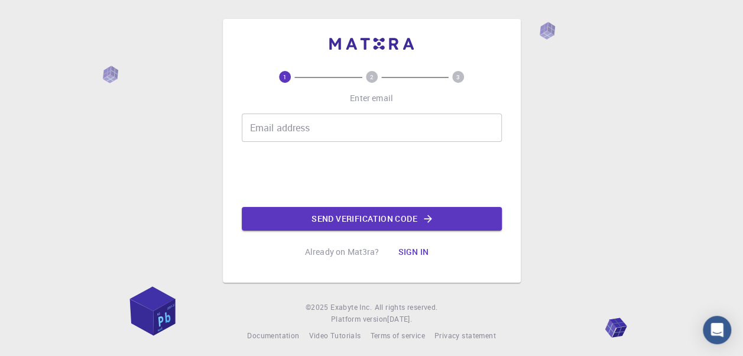
click at [421, 126] on input "Email address" at bounding box center [372, 128] width 260 height 28
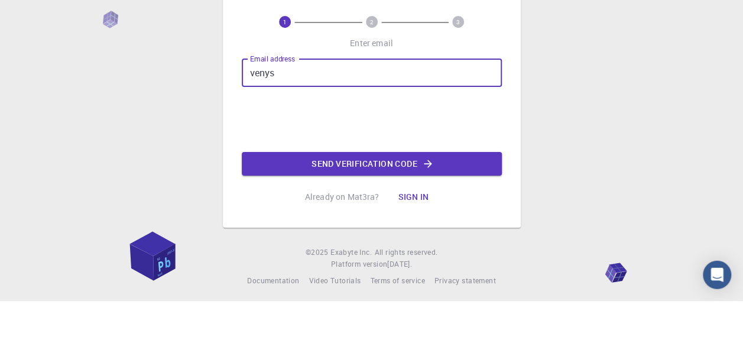
click at [400, 131] on input "venys" at bounding box center [372, 128] width 260 height 28
type input "venysgabrielius410@gmail.com"
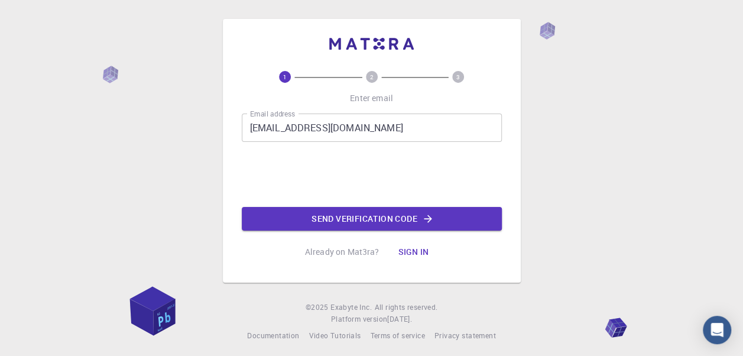
click at [406, 224] on button "Send verification code" at bounding box center [372, 219] width 260 height 24
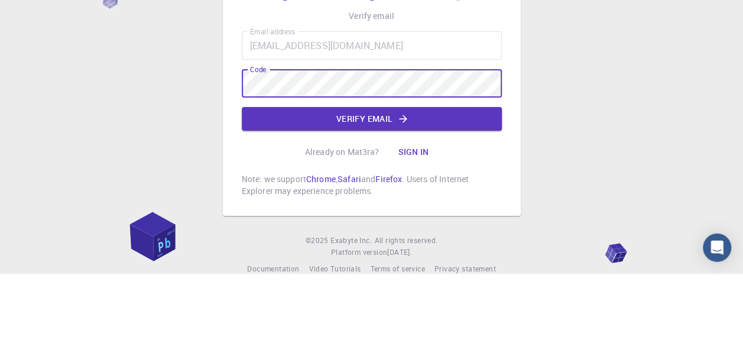
click at [380, 200] on button "Verify email" at bounding box center [372, 201] width 260 height 24
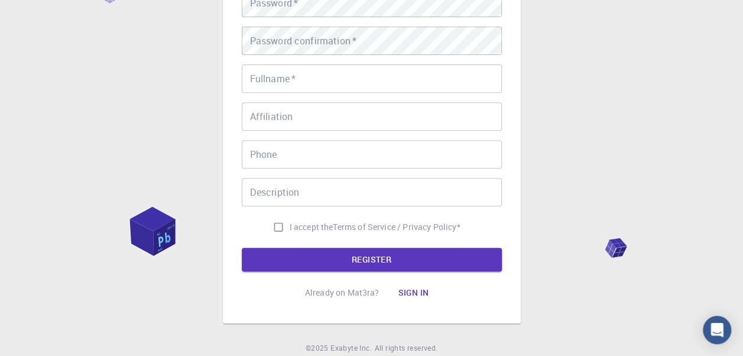
scroll to position [197, 0]
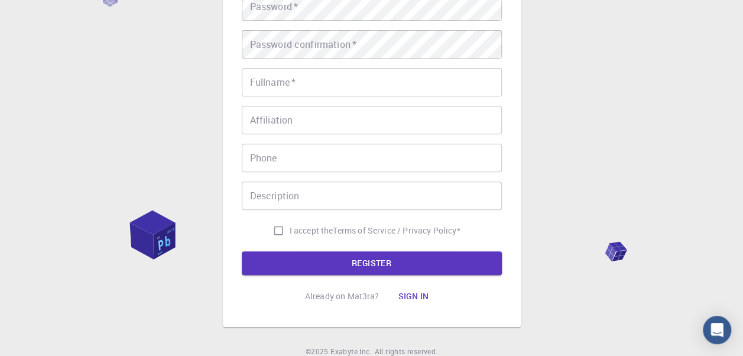
click at [274, 228] on input "I accept the Terms of Service / Privacy Policy *" at bounding box center [278, 230] width 22 height 22
checkbox input "true"
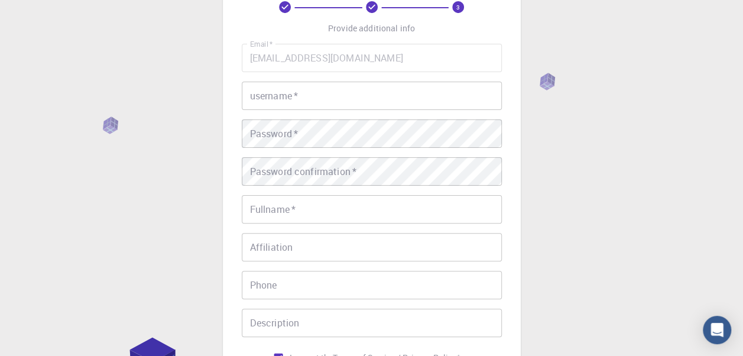
scroll to position [69, 0]
click at [459, 93] on input "username   *" at bounding box center [372, 96] width 260 height 28
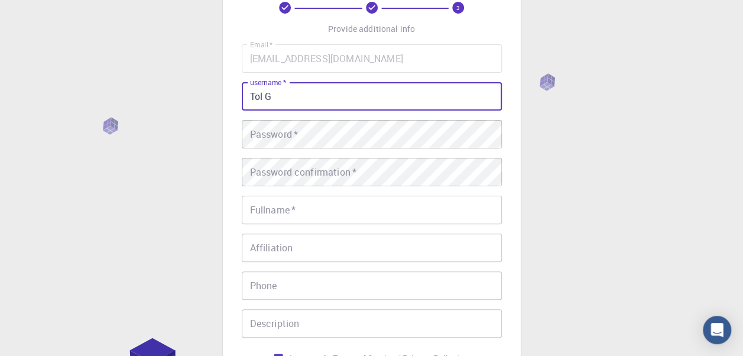
click at [263, 98] on input "Tol G" at bounding box center [372, 96] width 260 height 28
type input "Top G"
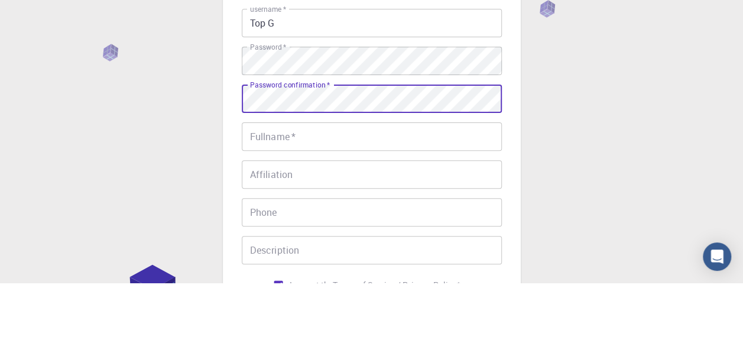
click at [419, 212] on input "Fullname   *" at bounding box center [372, 210] width 260 height 28
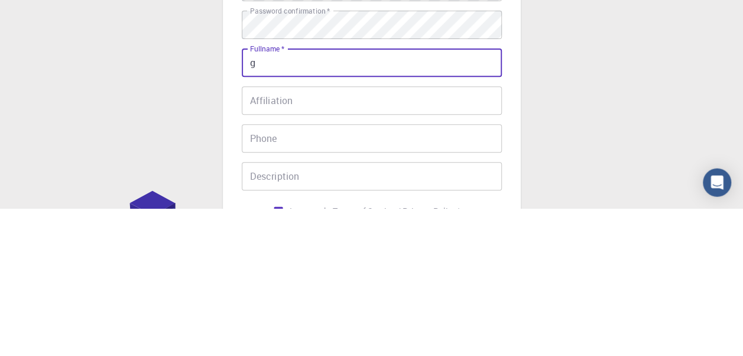
click at [375, 208] on input "g" at bounding box center [372, 210] width 260 height 28
type input "[PERSON_NAME]"
type input "+37062865530"
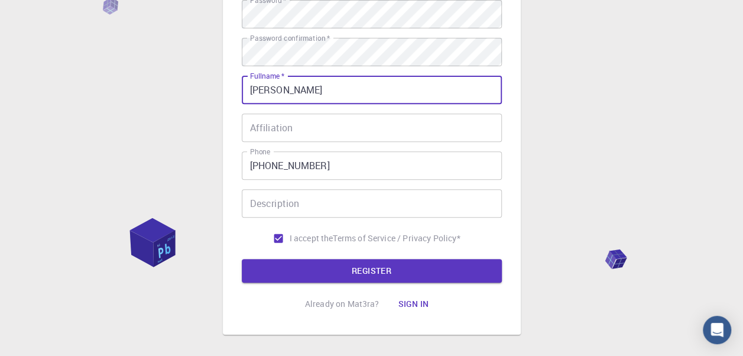
scroll to position [193, 0]
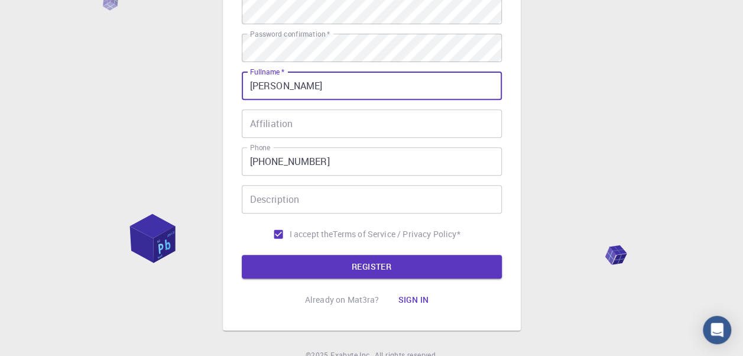
click at [374, 266] on button "REGISTER" at bounding box center [372, 267] width 260 height 24
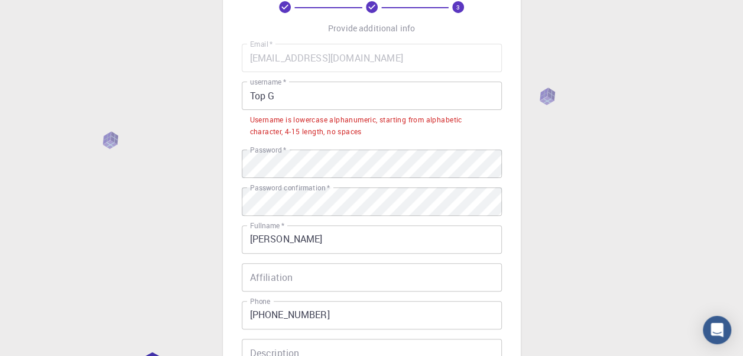
scroll to position [69, 0]
click at [334, 93] on input "Top G" at bounding box center [372, 96] width 260 height 28
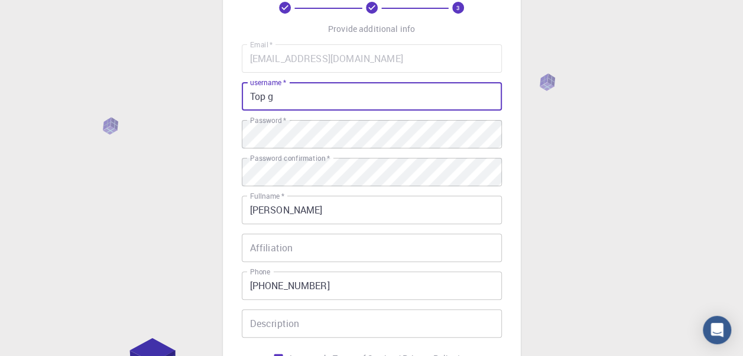
click at [251, 95] on input "Top g" at bounding box center [372, 96] width 260 height 28
click at [256, 95] on input "Top g" at bounding box center [372, 96] width 260 height 28
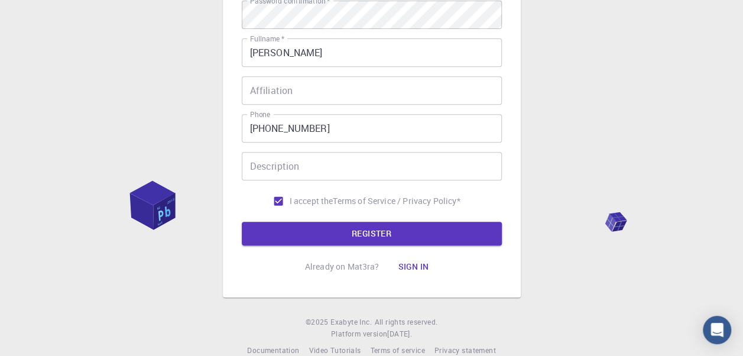
click at [370, 238] on button "REGISTER" at bounding box center [372, 234] width 260 height 24
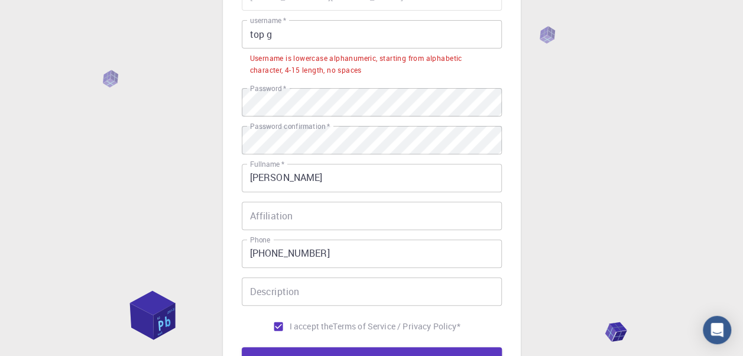
scroll to position [128, 0]
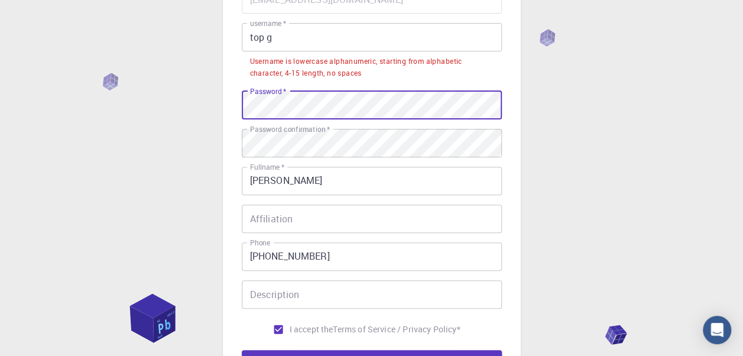
click at [368, 38] on input "top g" at bounding box center [372, 37] width 260 height 28
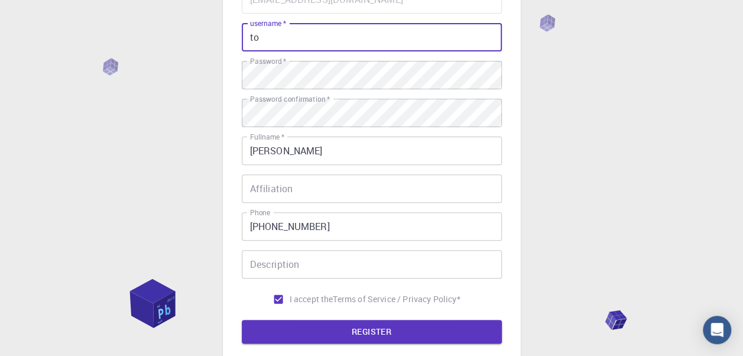
type input "t"
click at [583, 97] on div "3 Provide additional info Email   * venysgabrielius410@gmail.com Email   * user…" at bounding box center [371, 173] width 743 height 602
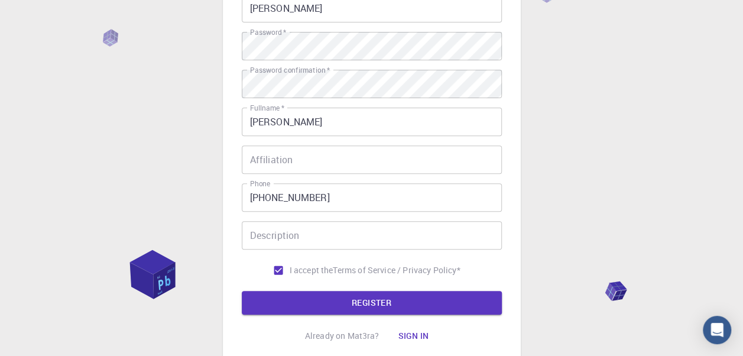
scroll to position [163, 0]
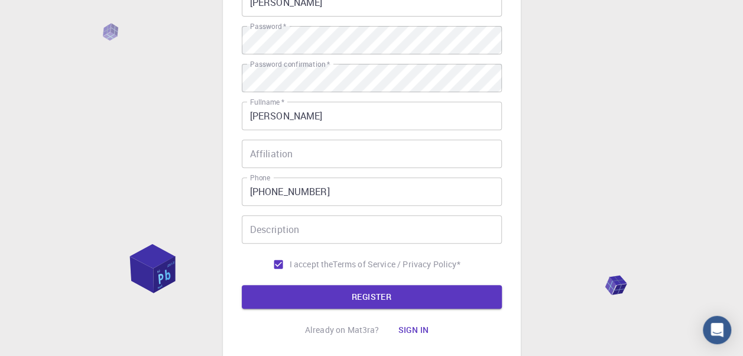
click at [377, 294] on button "REGISTER" at bounding box center [372, 297] width 260 height 24
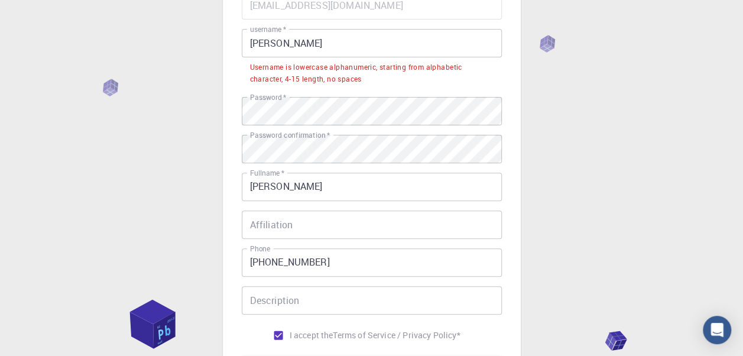
scroll to position [120, 0]
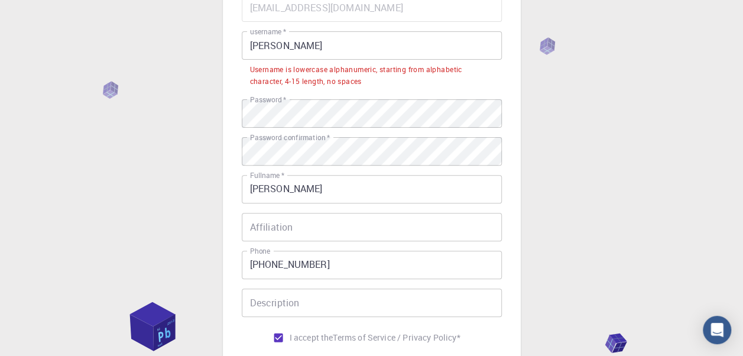
click at [428, 41] on input "Gabrielius" at bounding box center [372, 45] width 260 height 28
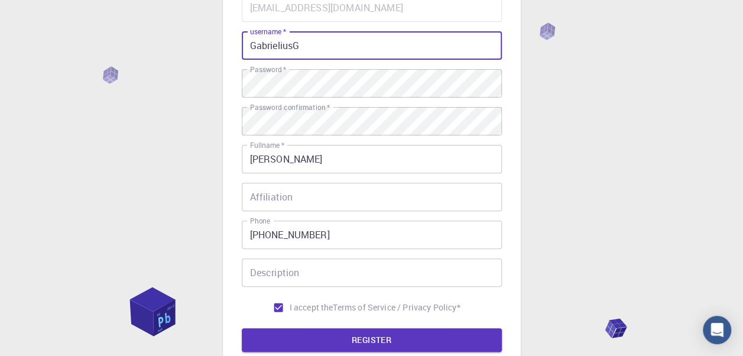
click at [614, 112] on div "3 Provide additional info Email   * venysgabrielius410@gmail.com Email   * user…" at bounding box center [371, 181] width 743 height 602
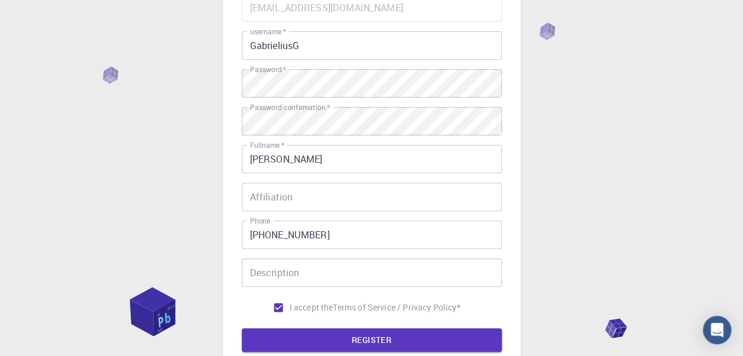
click at [380, 345] on button "REGISTER" at bounding box center [372, 340] width 260 height 24
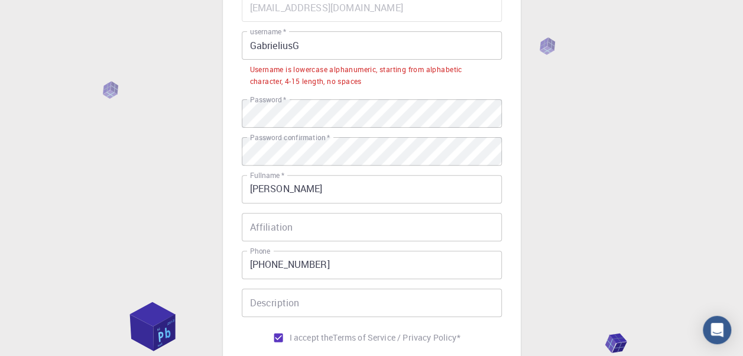
click at [401, 43] on input "GabrieliusG" at bounding box center [372, 45] width 260 height 28
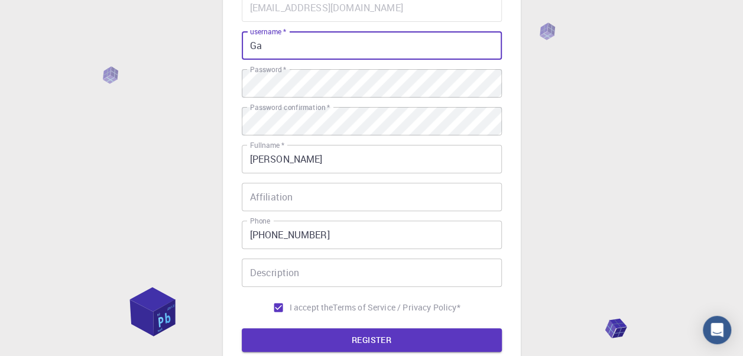
type input "G"
click at [281, 46] on input "LTUTopG" at bounding box center [372, 45] width 260 height 28
click at [620, 118] on div "3 Provide additional info Email   * venysgabrielius410@gmail.com Email   * user…" at bounding box center [371, 181] width 743 height 602
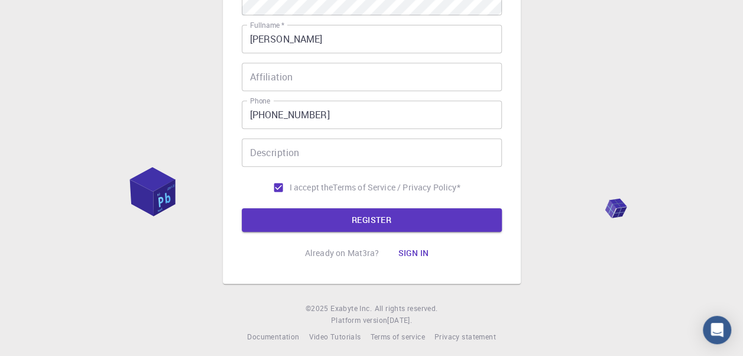
click at [373, 220] on button "REGISTER" at bounding box center [372, 220] width 260 height 24
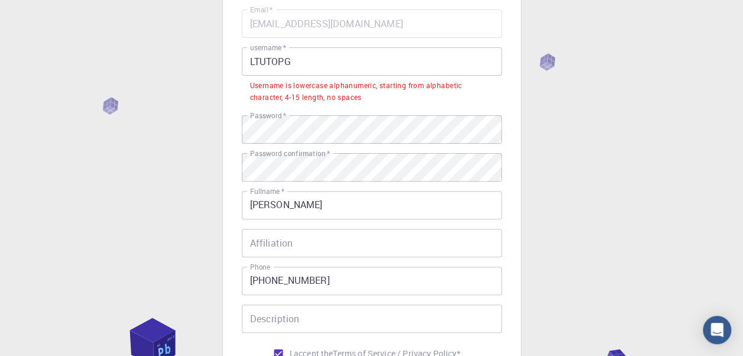
scroll to position [103, 0]
click at [441, 61] on input "LTUTOPG" at bounding box center [372, 62] width 260 height 28
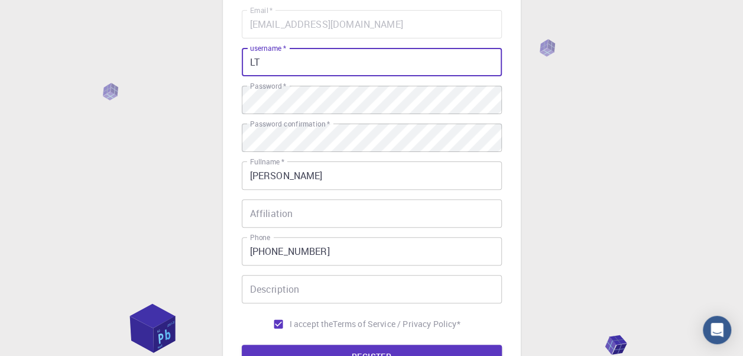
type input "L"
type input "S"
click at [554, 97] on div "3 Provide additional info Email   * venysgabrielius410@gmail.com Email   * user…" at bounding box center [371, 198] width 743 height 602
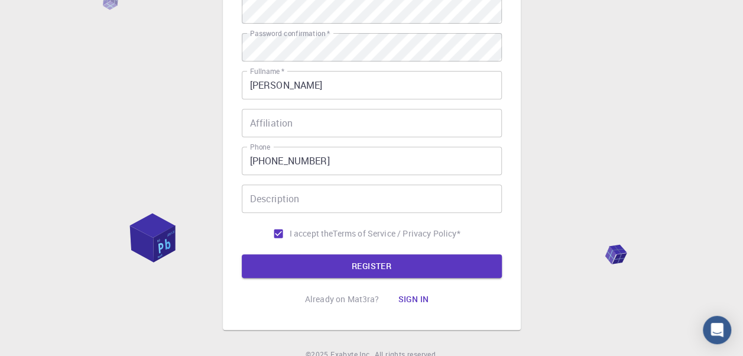
scroll to position [147, 0]
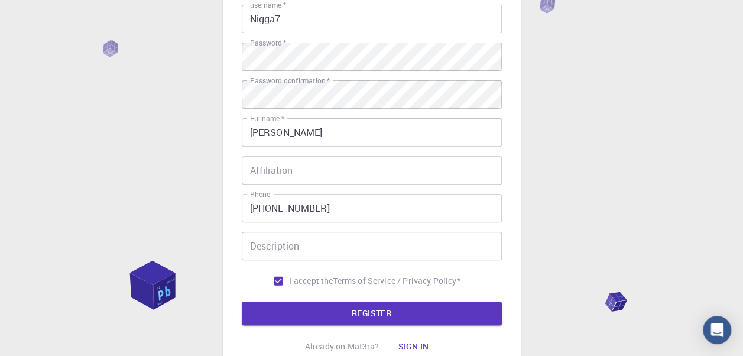
click at [438, 19] on input "Nigga7" at bounding box center [372, 19] width 260 height 28
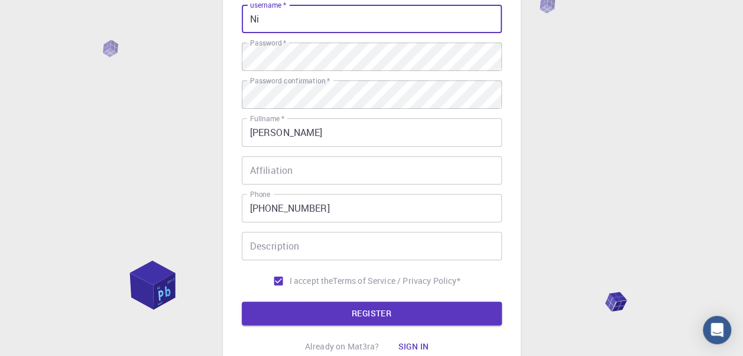
type input "N"
click at [571, 108] on div "3 Provide additional info Email   * venysgabrielius410@gmail.com Email   * user…" at bounding box center [371, 154] width 743 height 602
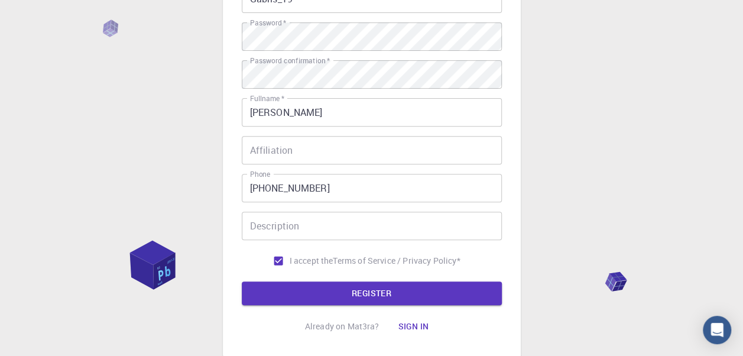
scroll to position [190, 0]
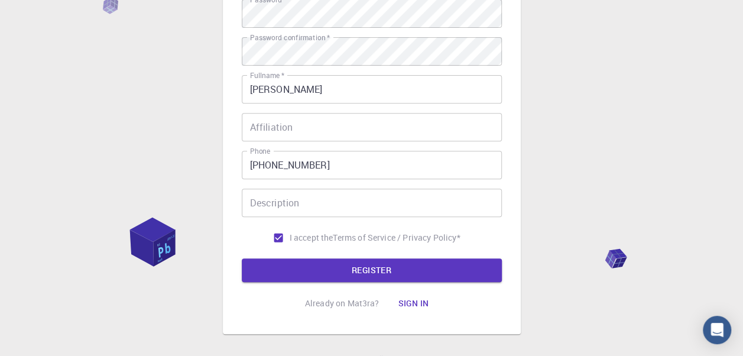
click at [390, 273] on button "REGISTER" at bounding box center [372, 270] width 260 height 24
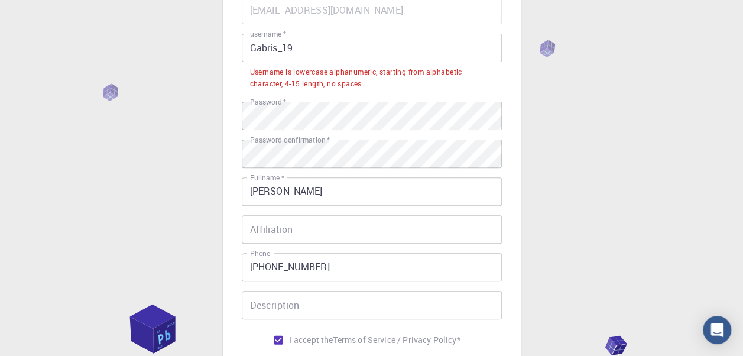
scroll to position [116, 0]
click at [292, 53] on input "Gabris_19" at bounding box center [372, 49] width 260 height 28
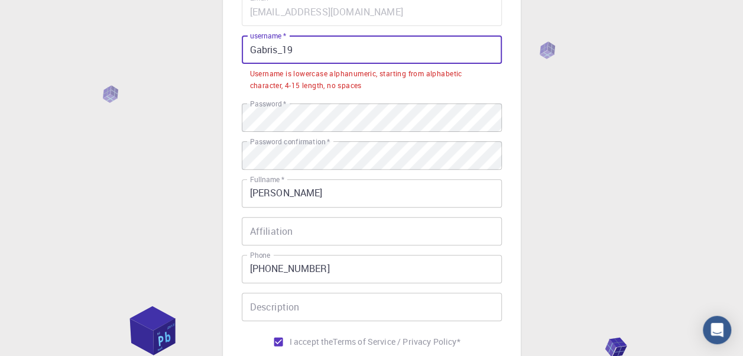
click at [285, 47] on input "Gabris_19" at bounding box center [372, 49] width 260 height 28
click at [280, 49] on input "Gabris_19" at bounding box center [372, 49] width 260 height 28
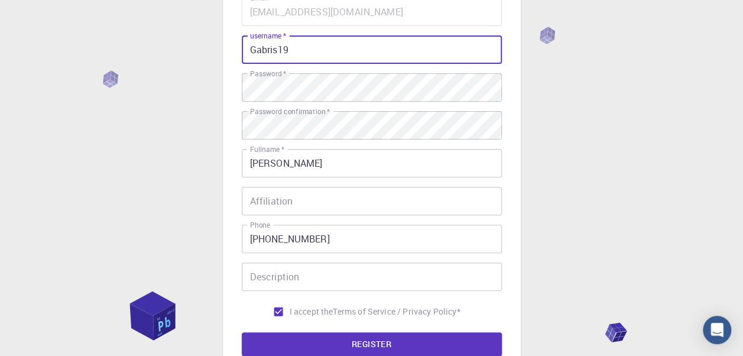
click at [386, 46] on input "Gabris19" at bounding box center [372, 49] width 260 height 28
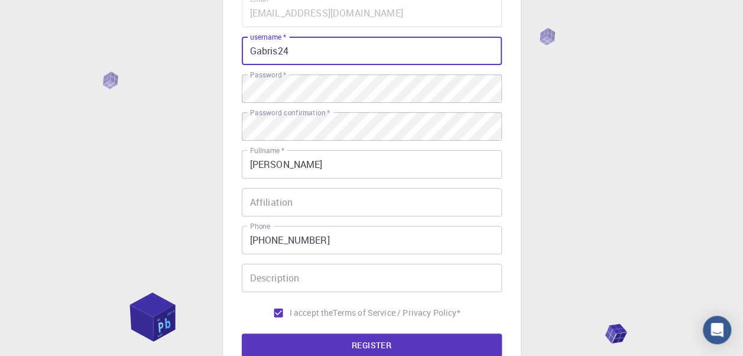
scroll to position [119, 0]
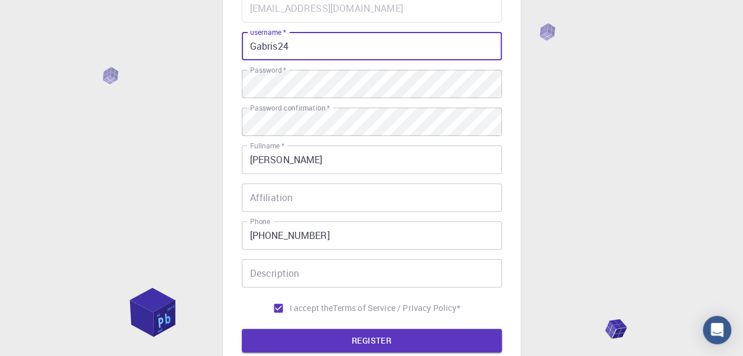
click at [377, 339] on button "REGISTER" at bounding box center [372, 341] width 260 height 24
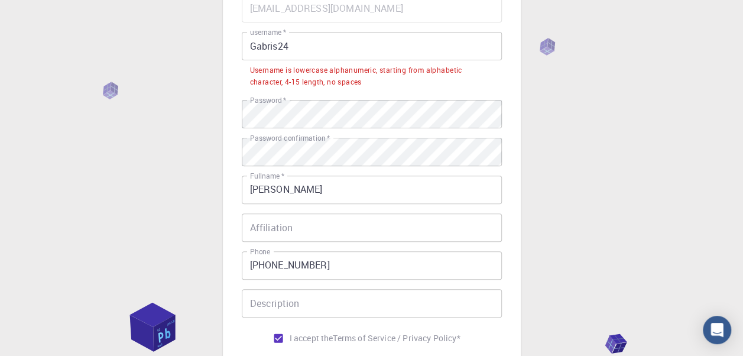
click at [556, 86] on div "3 Provide additional info Email   * venysgabrielius410@gmail.com Email   * user…" at bounding box center [371, 197] width 743 height 632
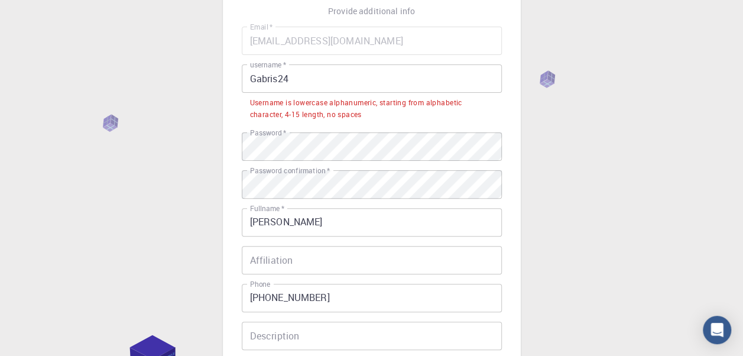
scroll to position [86, 0]
click at [344, 76] on input "Gabris24" at bounding box center [372, 79] width 260 height 28
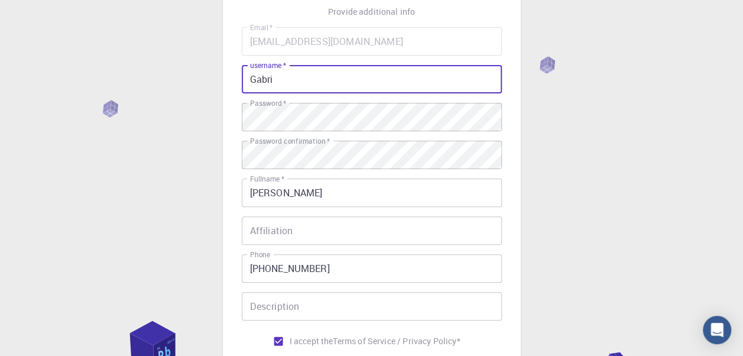
click at [557, 117] on div "3 Provide additional info Email   * venysgabrielius410@gmail.com Email   * user…" at bounding box center [371, 215] width 743 height 602
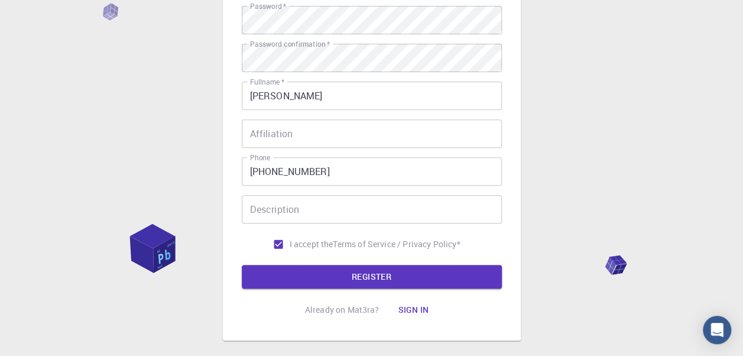
click at [386, 274] on button "REGISTER" at bounding box center [372, 277] width 260 height 24
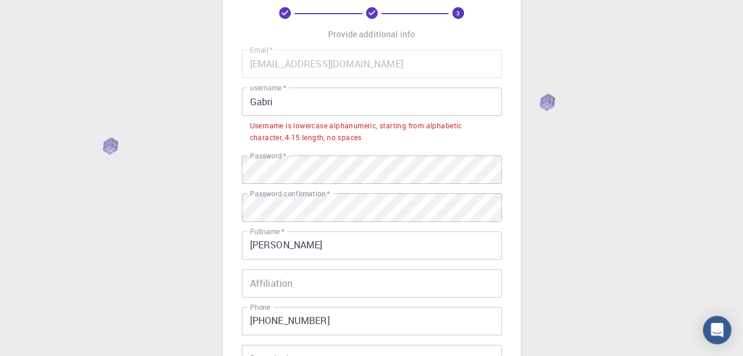
scroll to position [63, 0]
click at [250, 104] on input "Gabri" at bounding box center [372, 103] width 260 height 28
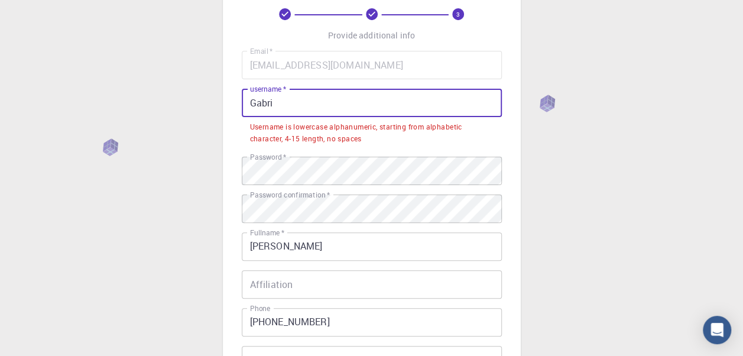
click at [251, 104] on input "Gabri" at bounding box center [372, 103] width 260 height 28
click at [439, 100] on input "Gabri" at bounding box center [372, 103] width 260 height 28
type input "G"
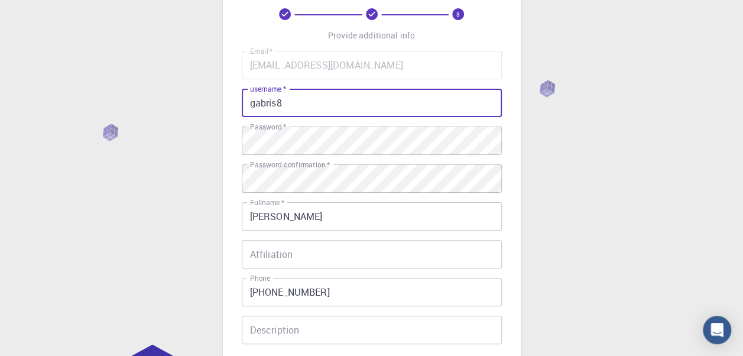
type input "gabris8"
click at [519, 131] on div "3 Provide additional info Email   * venysgabrielius410@gmail.com Email   * user…" at bounding box center [372, 208] width 298 height 505
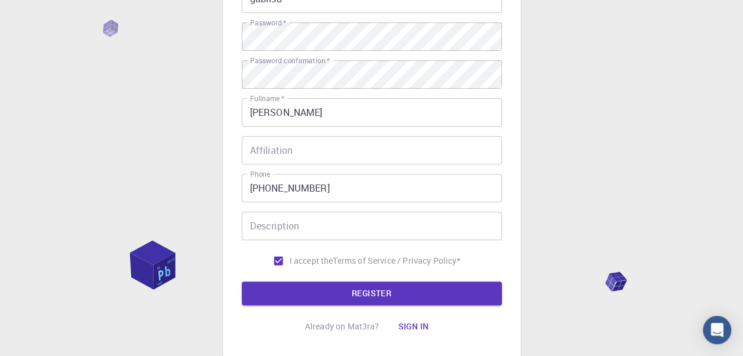
scroll to position [247, 0]
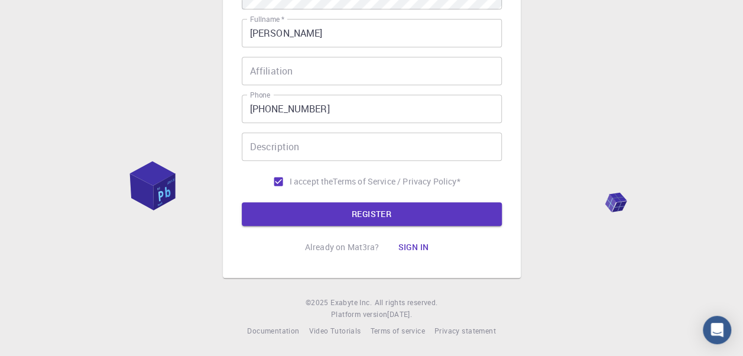
click at [98, 197] on div "3 Provide additional info Email   * venysgabrielius410@gmail.com Email   * user…" at bounding box center [371, 55] width 743 height 602
click at [383, 214] on button "REGISTER" at bounding box center [372, 214] width 260 height 24
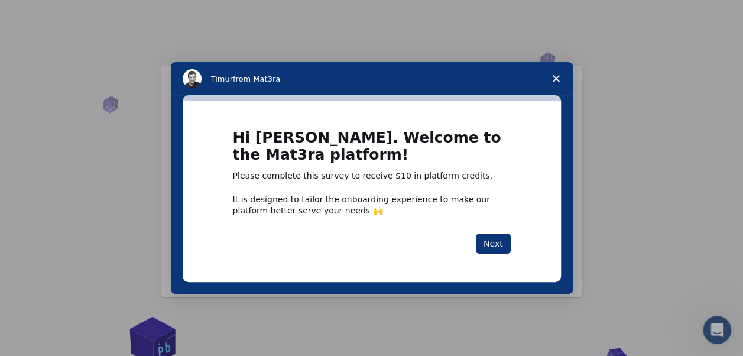
click at [488, 239] on button "Next" at bounding box center [493, 244] width 35 height 20
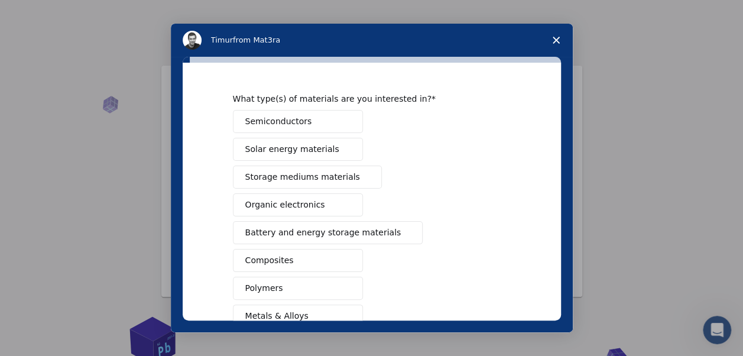
scroll to position [29, 0]
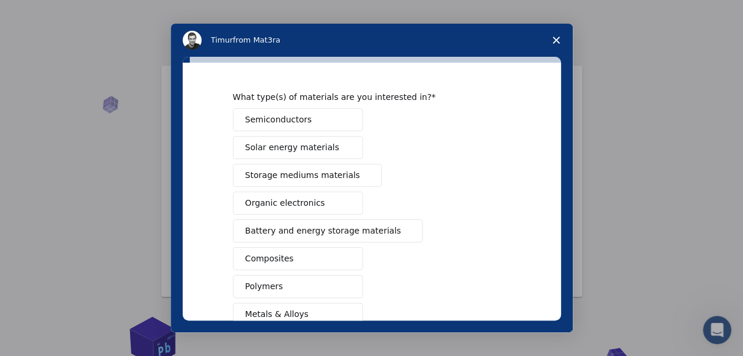
click at [255, 202] on span "Organic electronics" at bounding box center [285, 203] width 80 height 12
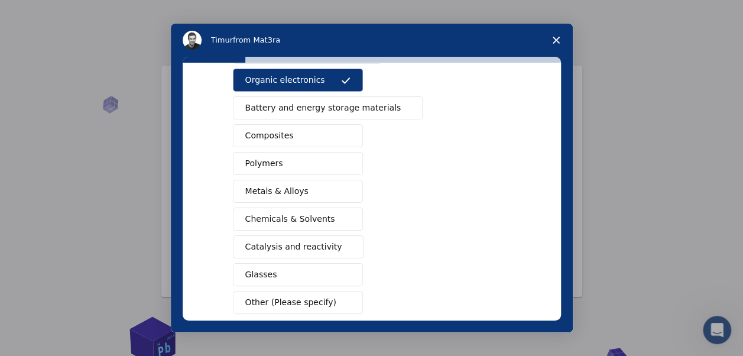
scroll to position [154, 0]
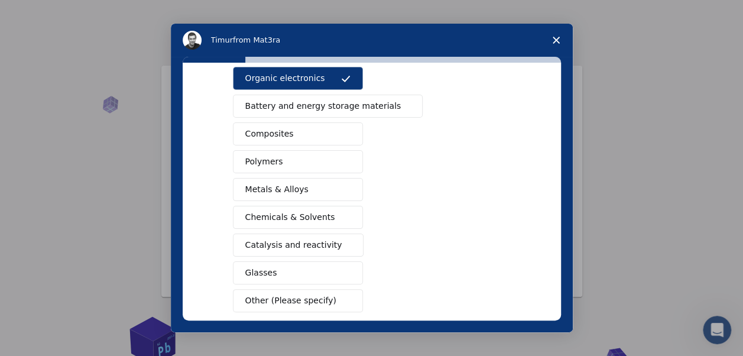
click at [251, 183] on span "Metals & Alloys" at bounding box center [276, 189] width 63 height 12
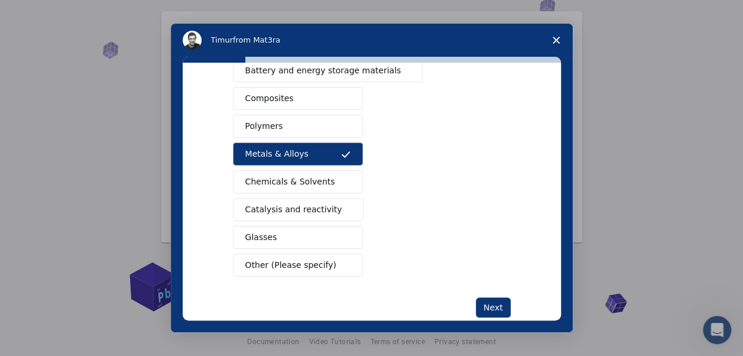
scroll to position [210, 0]
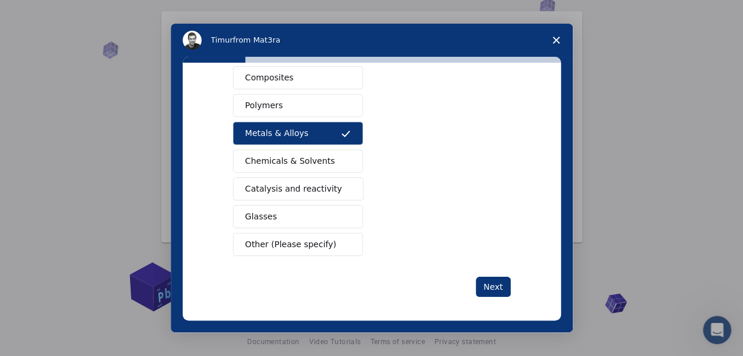
click at [494, 277] on button "Next" at bounding box center [493, 287] width 35 height 20
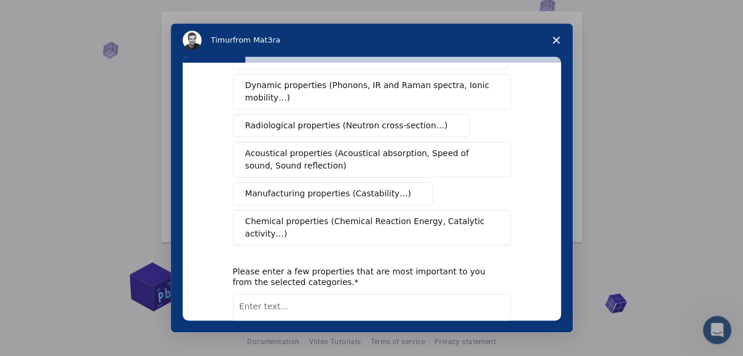
scroll to position [0, 0]
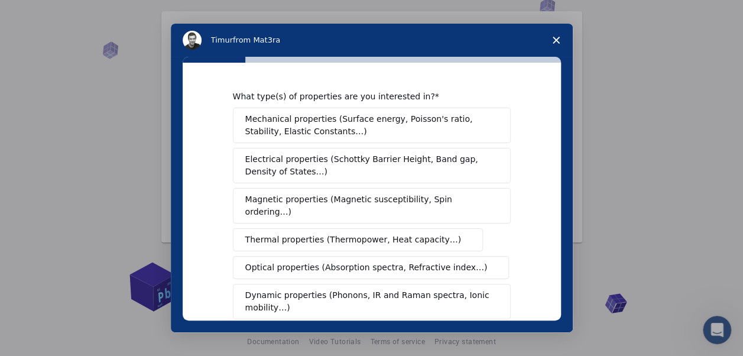
click at [384, 196] on span "Magnetic properties (Magnetic susceptibility, Spin ordering…)" at bounding box center [367, 205] width 244 height 25
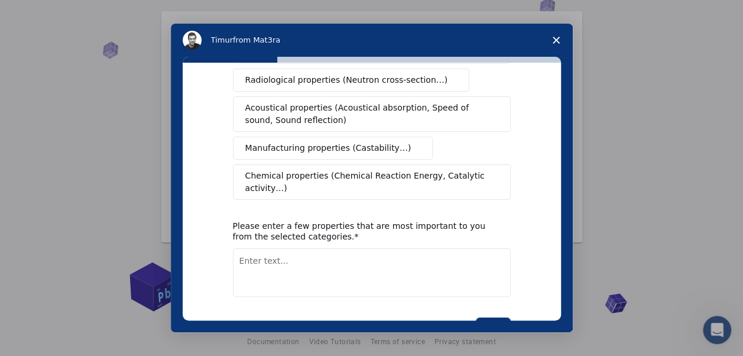
scroll to position [272, 0]
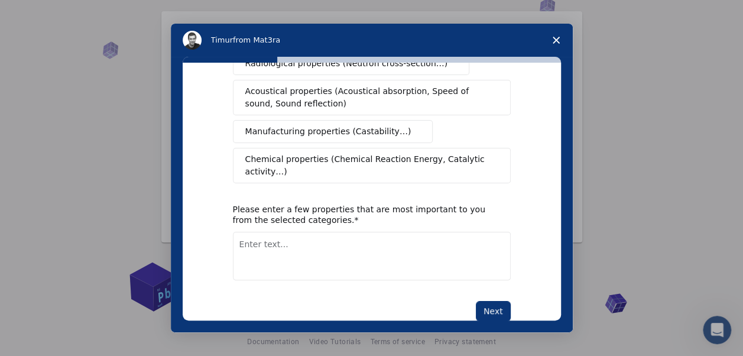
click at [485, 301] on button "Next" at bounding box center [493, 311] width 35 height 20
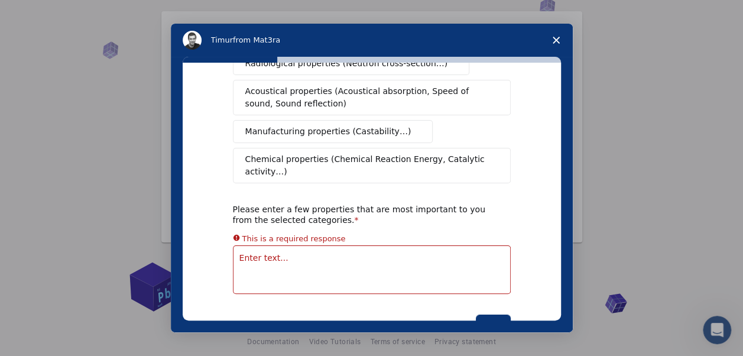
click at [478, 252] on div "What type(s) of properties are you interested in? Mechanical properties (Surfac…" at bounding box center [372, 77] width 278 height 516
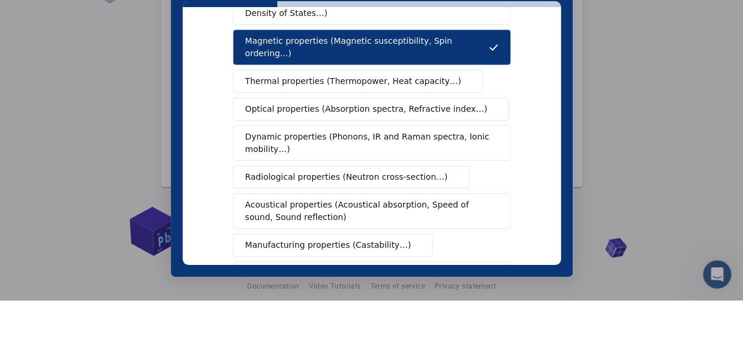
scroll to position [104, 0]
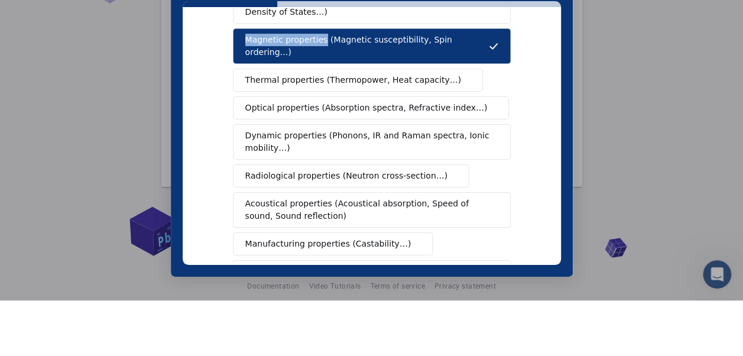
copy span "Magnetic properties"
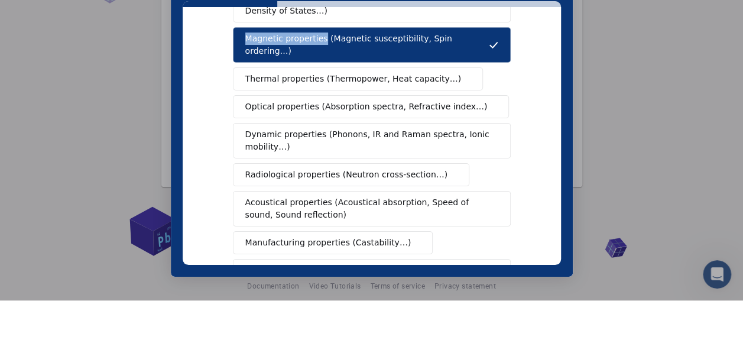
click at [504, 83] on div "Mechanical properties (Surface energy, Poisson's ratio, Stability, Elastic Cons…" at bounding box center [372, 121] width 278 height 348
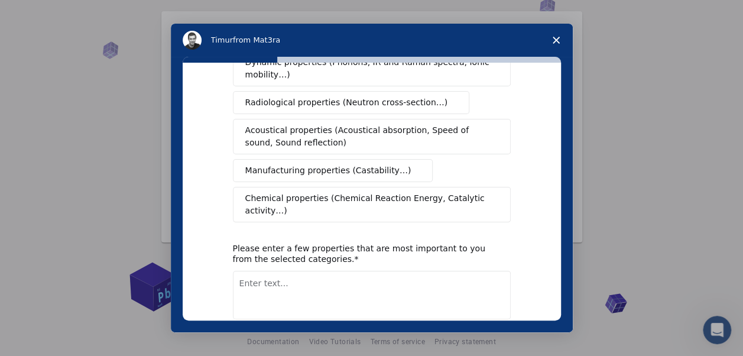
scroll to position [260, 0]
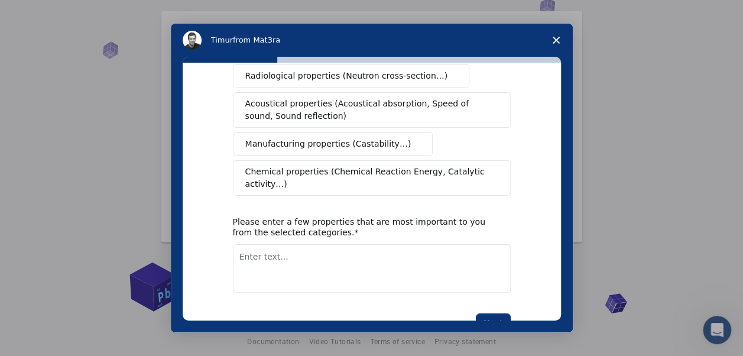
click at [373, 244] on textarea "Enter text..." at bounding box center [372, 268] width 278 height 48
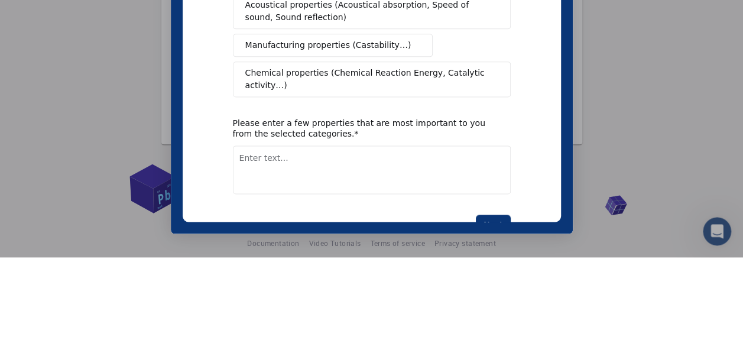
scroll to position [54, 0]
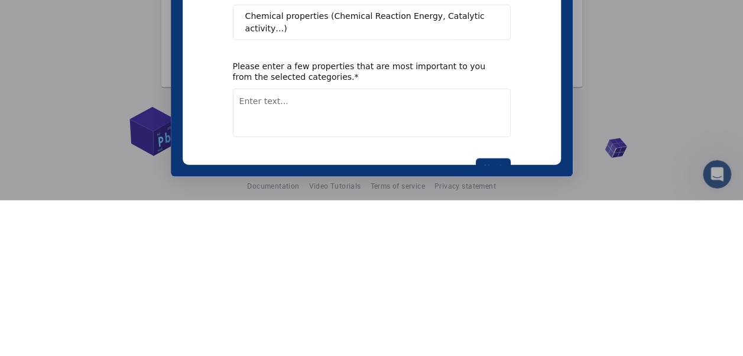
paste textarea "Magnetic properties"
type textarea "Magnetic properties"
click at [494, 158] on button "Next" at bounding box center [493, 168] width 35 height 20
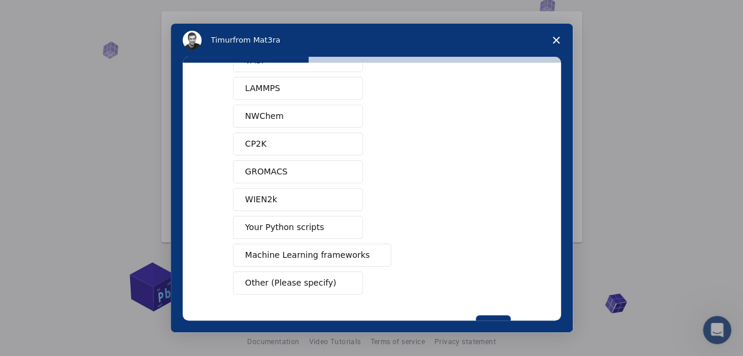
scroll to position [87, 0]
click at [332, 274] on button "Other (Please specify)" at bounding box center [298, 282] width 130 height 23
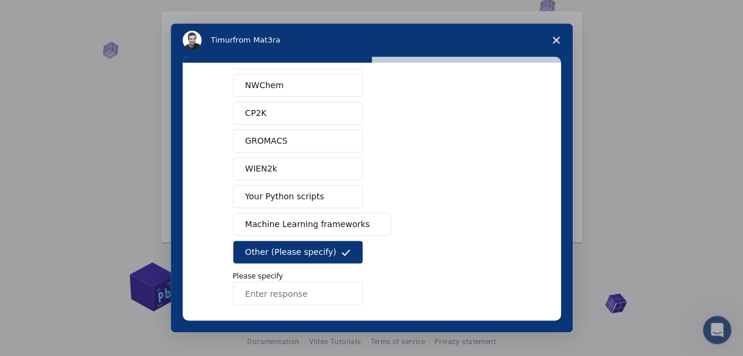
scroll to position [121, 0]
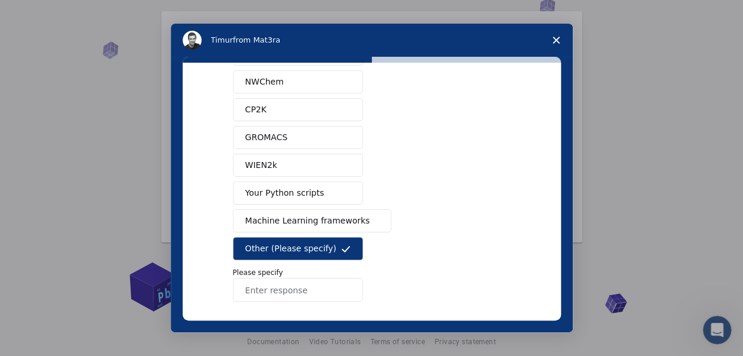
click at [333, 245] on button "Other (Please specify)" at bounding box center [298, 248] width 130 height 23
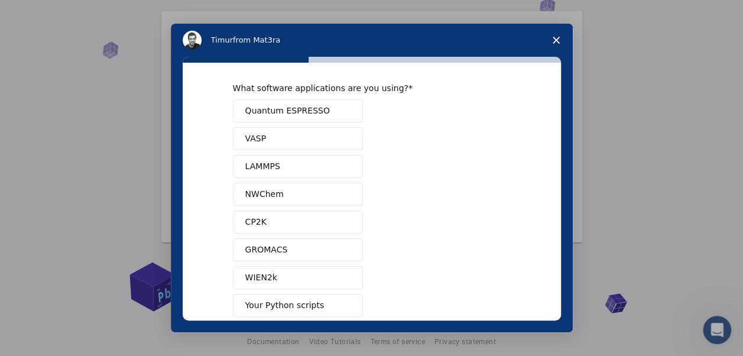
scroll to position [7, 0]
click at [320, 109] on button "Quantum ESPRESSO" at bounding box center [298, 112] width 130 height 23
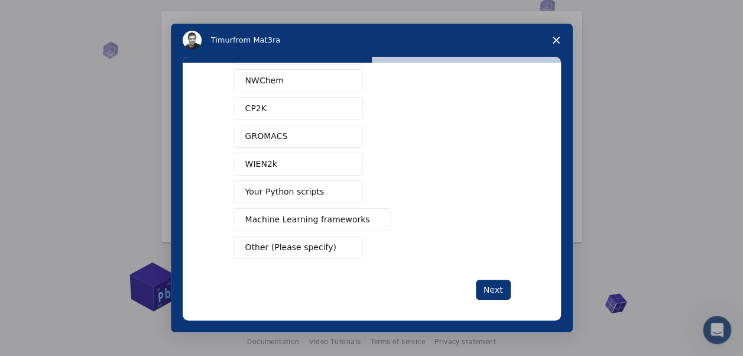
scroll to position [125, 0]
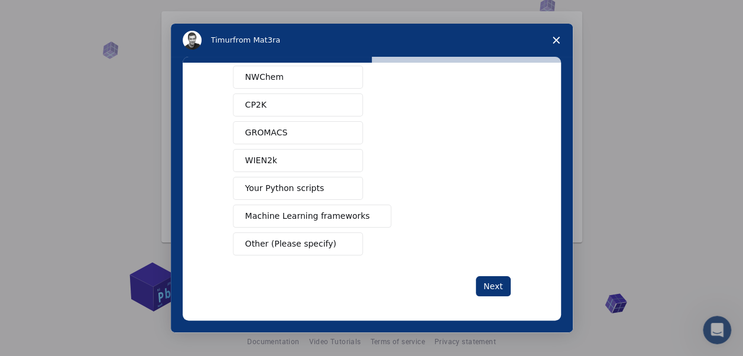
click at [490, 289] on button "Next" at bounding box center [493, 286] width 35 height 20
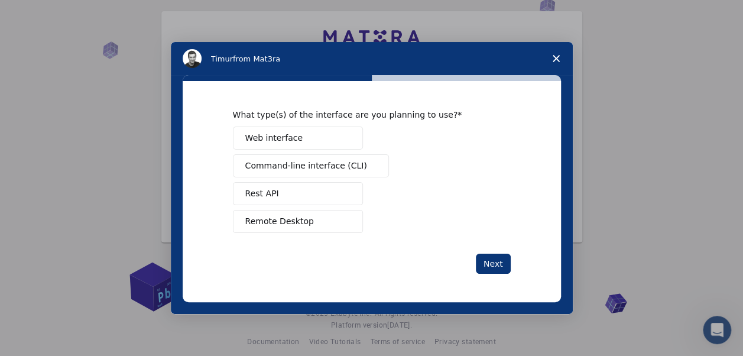
click at [331, 143] on button "Web interface" at bounding box center [298, 138] width 130 height 23
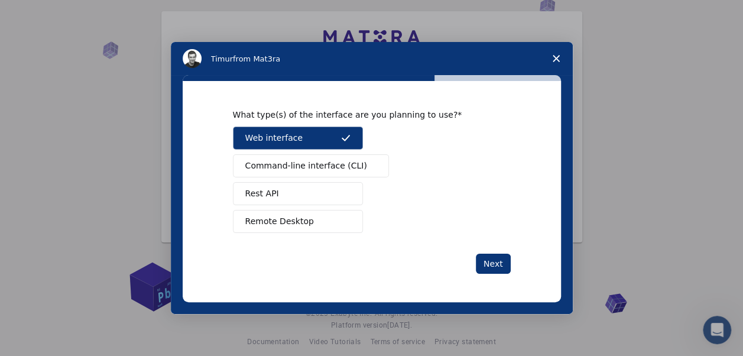
click at [498, 270] on button "Next" at bounding box center [493, 264] width 35 height 20
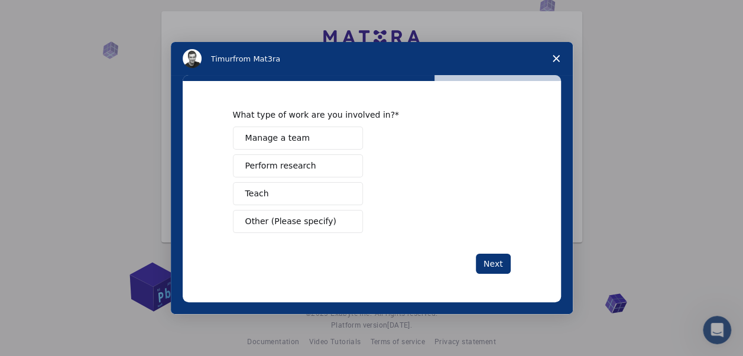
click at [336, 138] on button "Manage a team" at bounding box center [298, 138] width 130 height 23
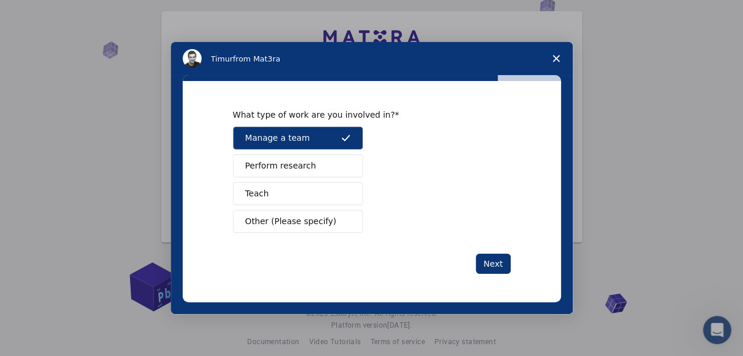
click at [337, 166] on button "Perform research" at bounding box center [298, 165] width 130 height 23
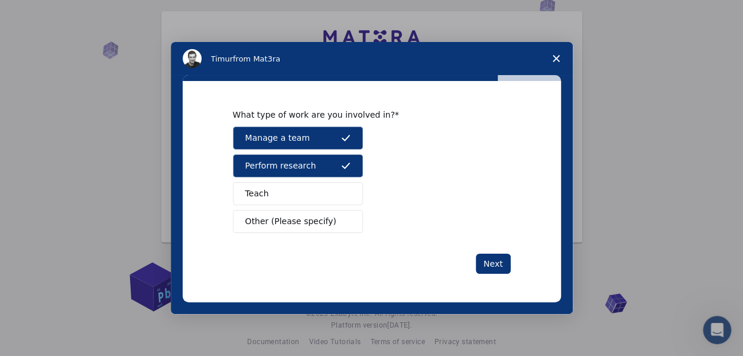
click at [332, 195] on button "Teach" at bounding box center [298, 193] width 130 height 23
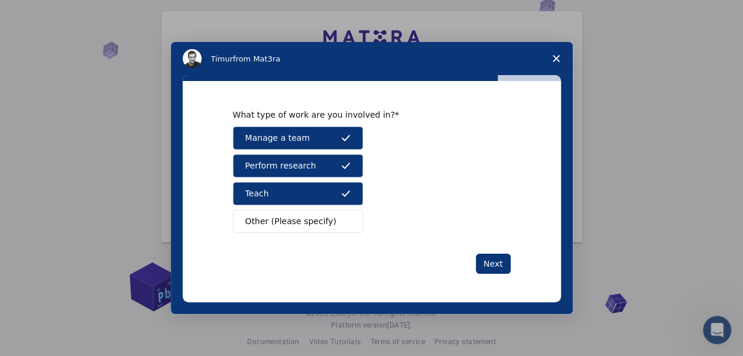
click at [487, 260] on button "Next" at bounding box center [493, 264] width 35 height 20
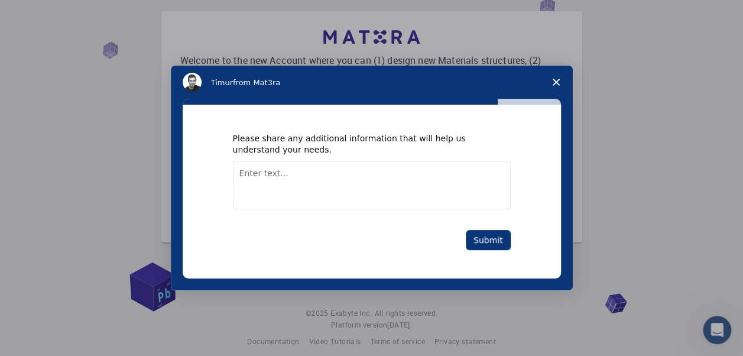
click at [342, 179] on textarea "Enter text..." at bounding box center [372, 185] width 278 height 48
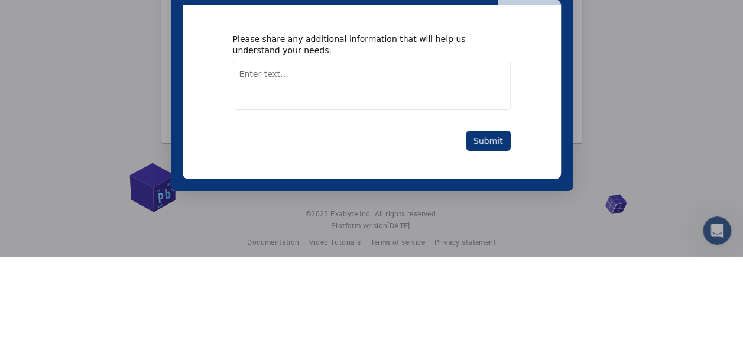
scroll to position [54, 0]
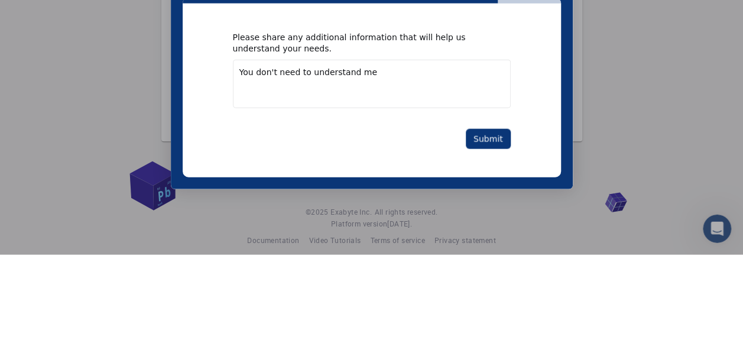
type textarea "You don't need to understand me"
click at [494, 134] on button "Submit" at bounding box center [488, 139] width 45 height 20
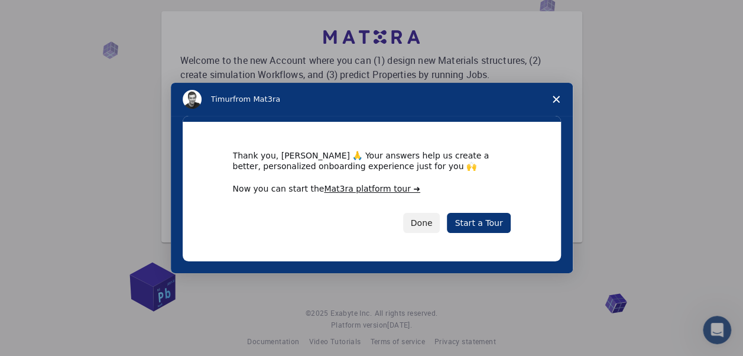
click at [487, 229] on link "Start a Tour" at bounding box center [478, 223] width 63 height 20
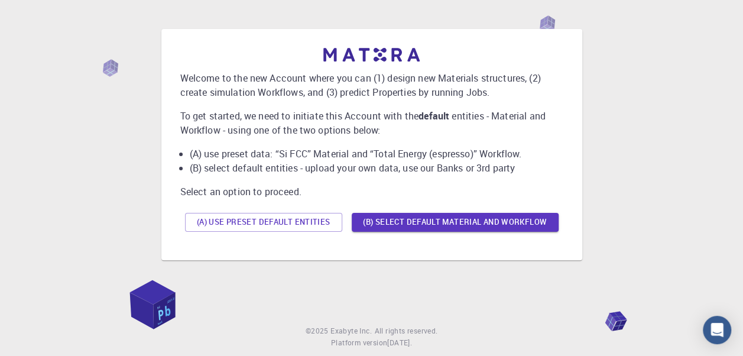
scroll to position [33, 0]
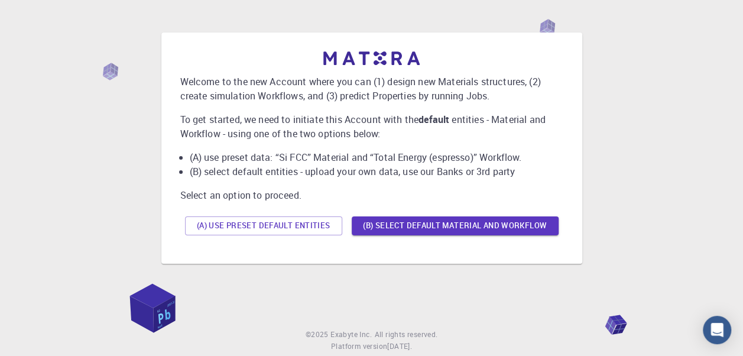
click at [289, 230] on button "(A) Use preset default entities" at bounding box center [263, 225] width 157 height 19
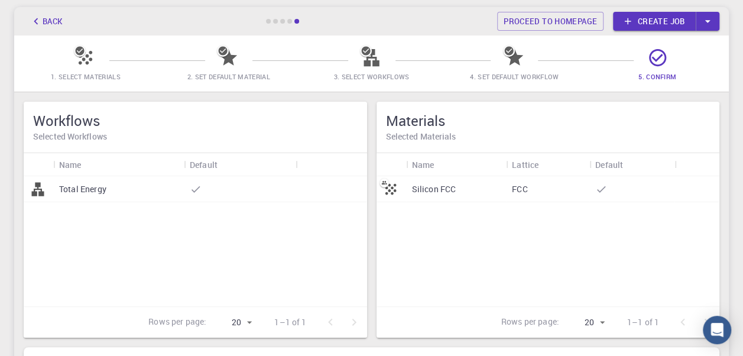
scroll to position [0, 0]
